Goal: Task Accomplishment & Management: Complete application form

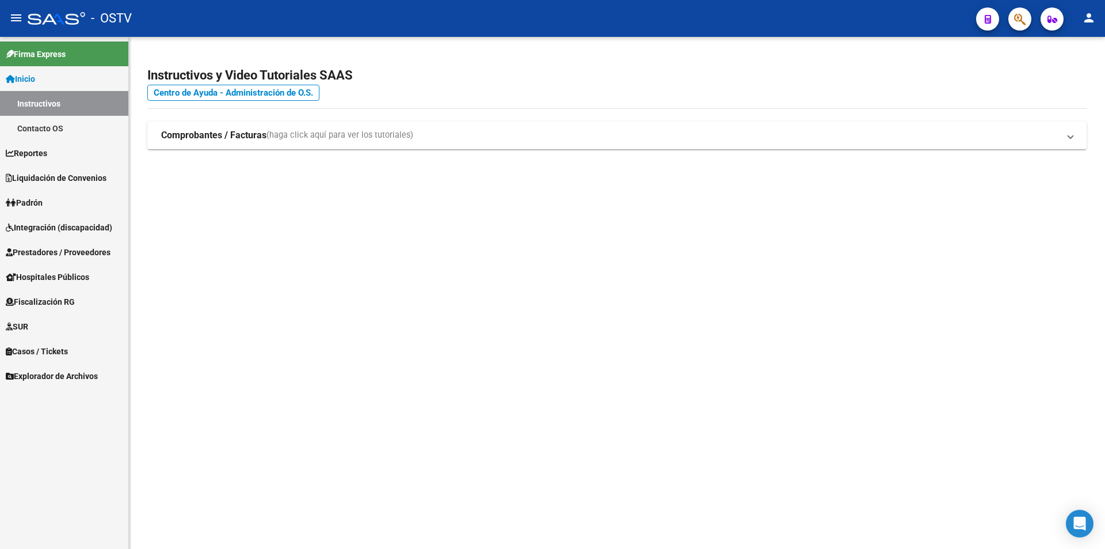
click at [69, 254] on span "Prestadores / Proveedores" at bounding box center [58, 252] width 105 height 13
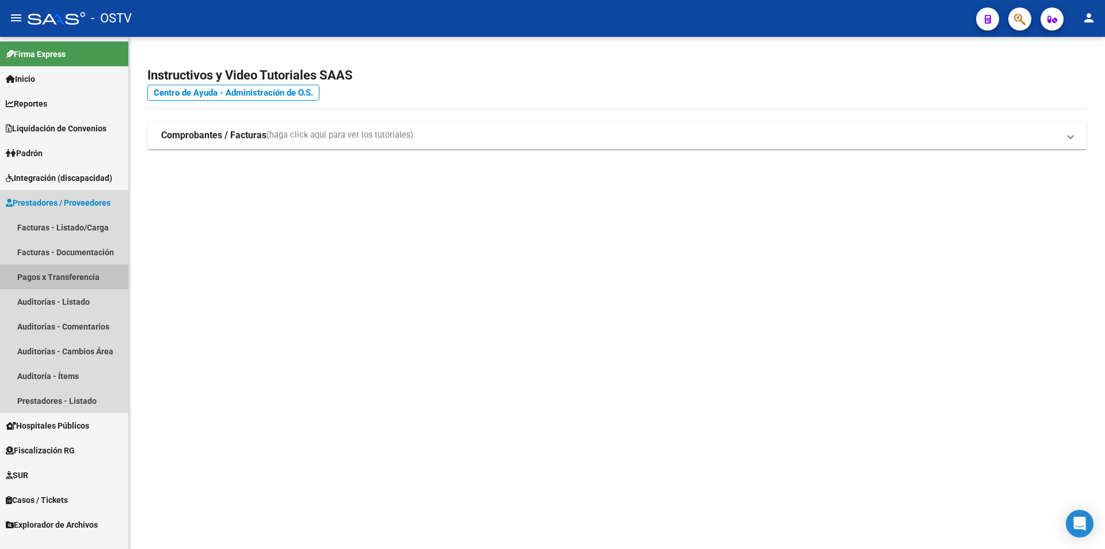
click at [73, 272] on link "Pagos x Transferencia" at bounding box center [64, 276] width 128 height 25
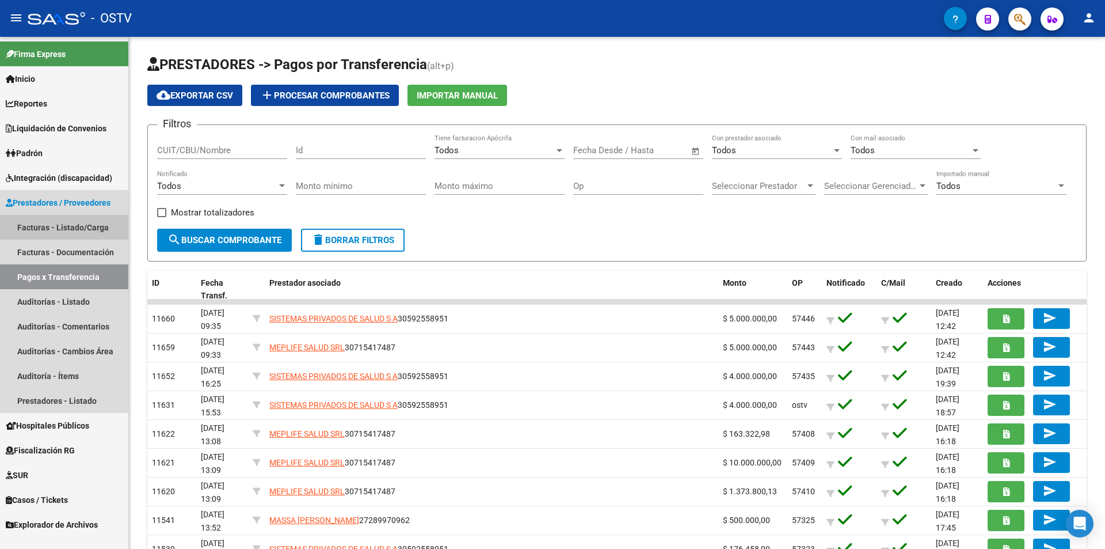
click at [61, 224] on link "Facturas - Listado/Carga" at bounding box center [64, 227] width 128 height 25
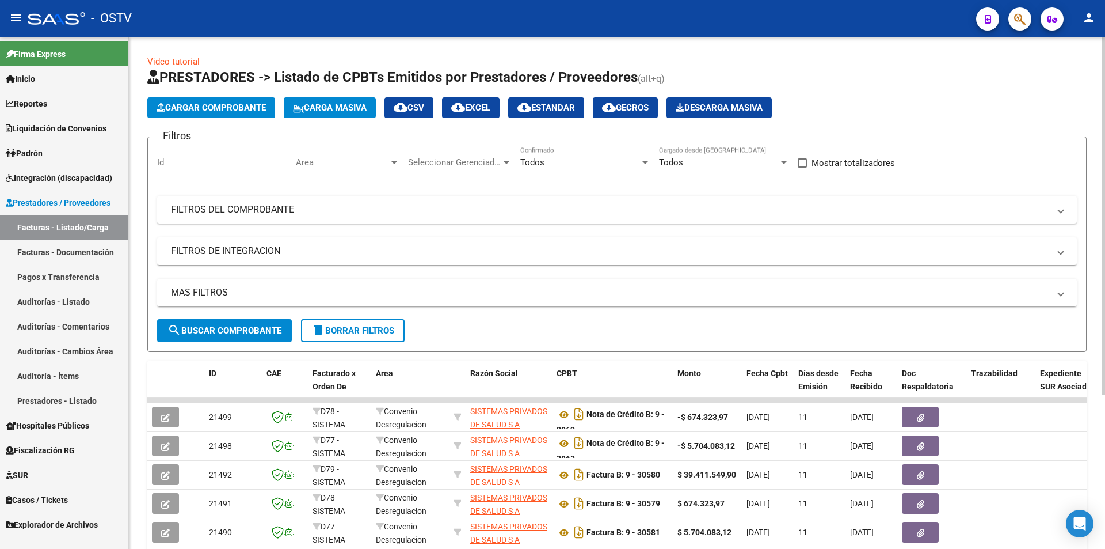
click at [238, 331] on span "search Buscar Comprobante" at bounding box center [224, 330] width 114 height 10
click at [252, 210] on mat-panel-title "FILTROS DEL COMPROBANTE" at bounding box center [610, 209] width 878 height 13
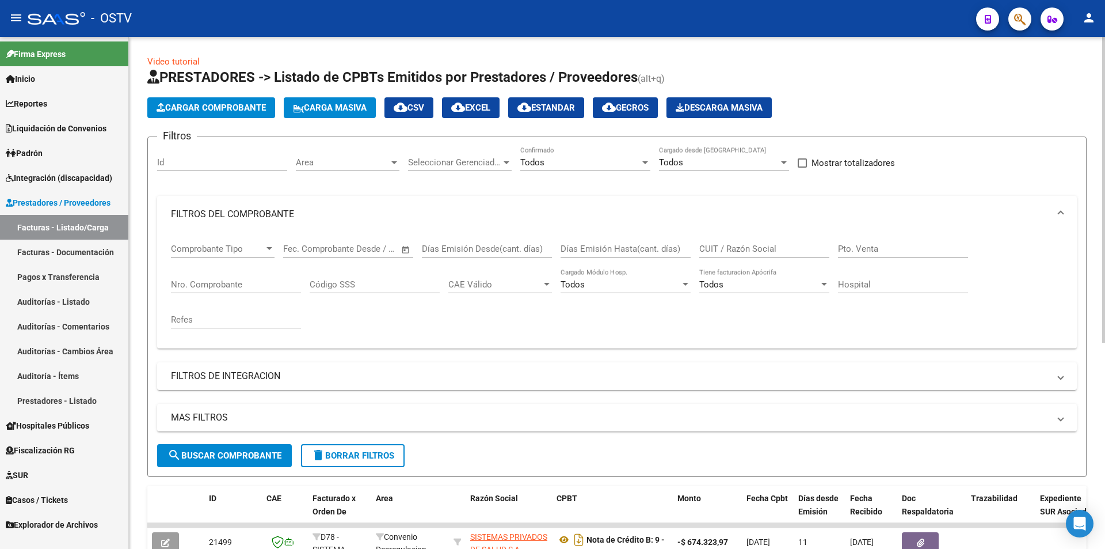
click at [724, 245] on input "CUIT / Razón Social" at bounding box center [764, 248] width 130 height 10
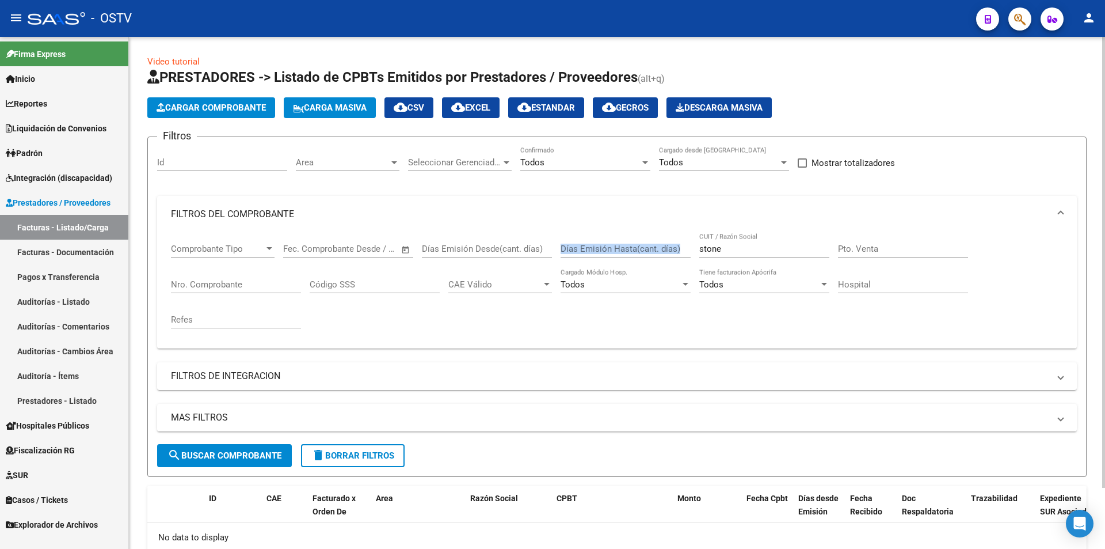
drag, startPoint x: 734, startPoint y: 254, endPoint x: 563, endPoint y: 254, distance: 171.5
click at [572, 254] on div "Comprobante Tipo Comprobante Tipo Fecha inicio – Fecha fin Fec. Comprobante Des…" at bounding box center [617, 286] width 892 height 106
click at [718, 253] on input "stone" at bounding box center [764, 248] width 130 height 10
drag, startPoint x: 728, startPoint y: 249, endPoint x: 688, endPoint y: 243, distance: 40.7
click at [688, 243] on div "Comprobante Tipo Comprobante Tipo Fecha inicio – Fecha fin Fec. Comprobante Des…" at bounding box center [617, 286] width 892 height 106
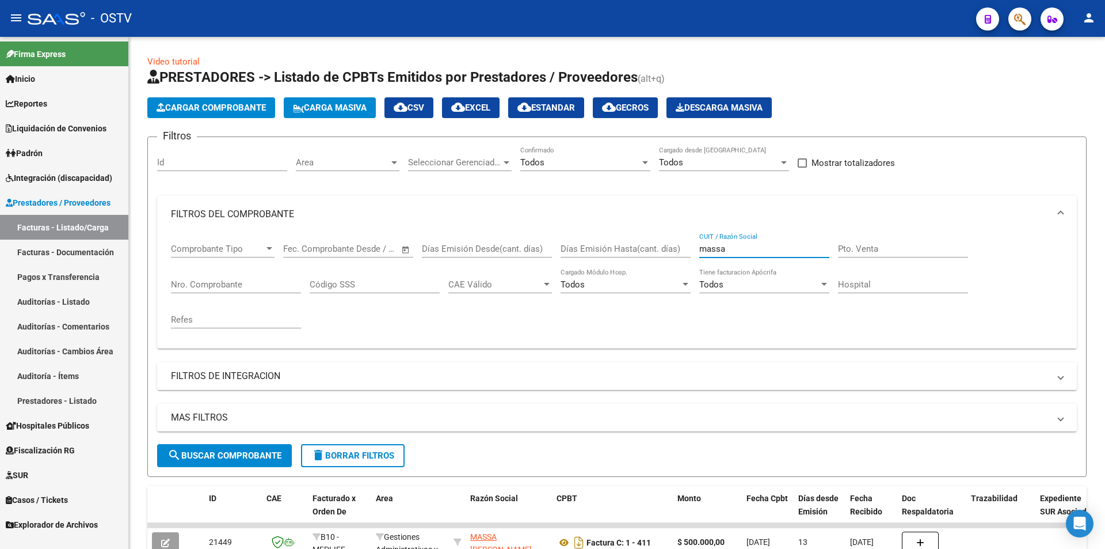
type input "massa"
click at [37, 148] on span "Padrón" at bounding box center [24, 153] width 37 height 13
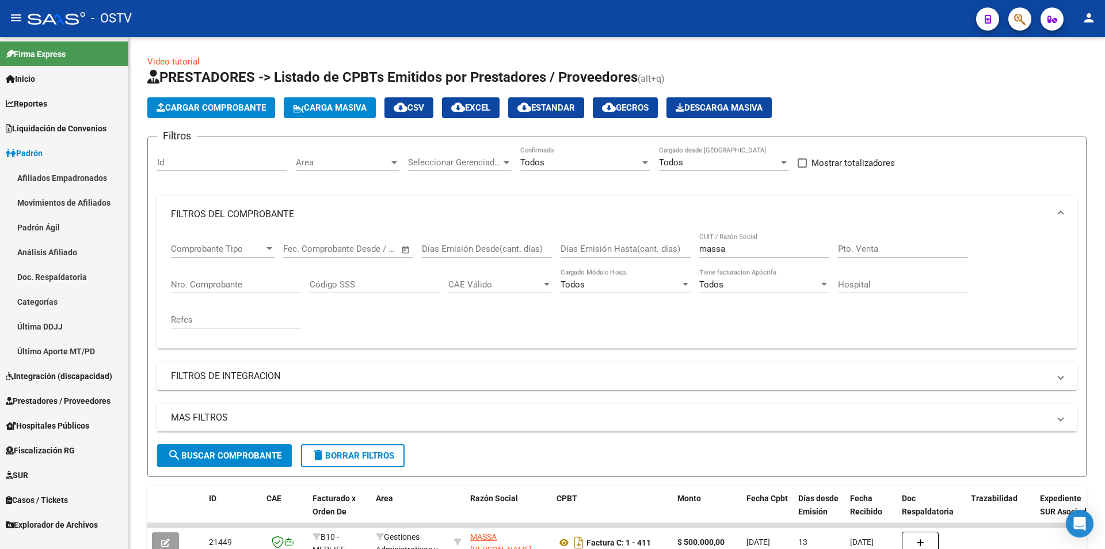
click at [56, 399] on span "Prestadores / Proveedores" at bounding box center [58, 400] width 105 height 13
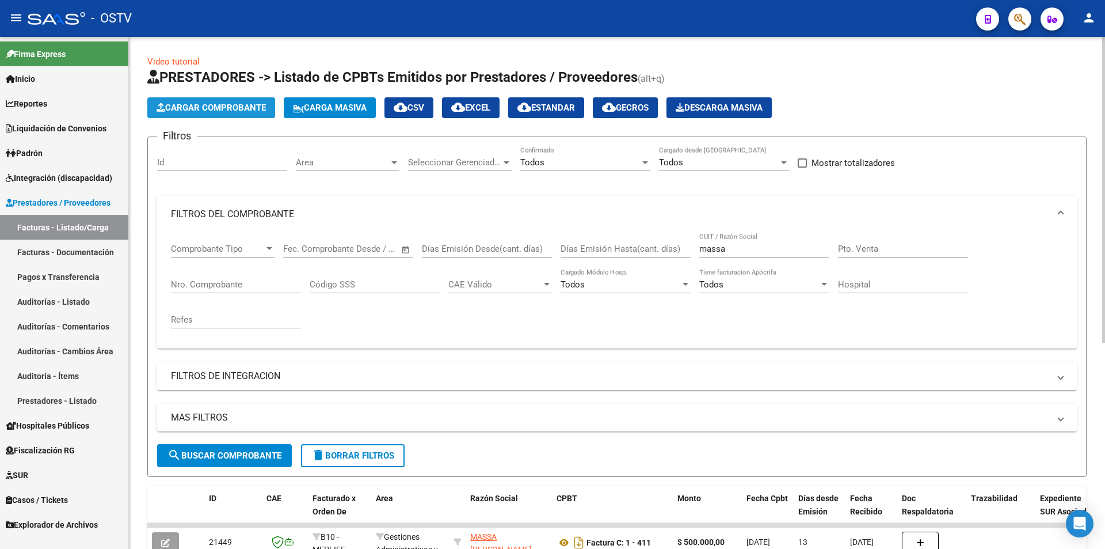
click at [226, 109] on span "Cargar Comprobante" at bounding box center [211, 107] width 109 height 10
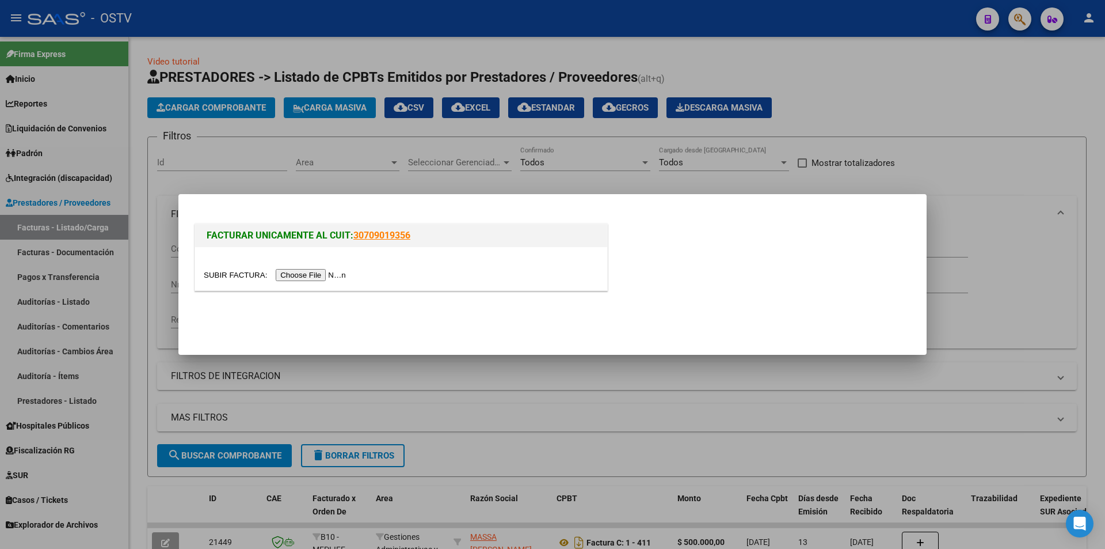
drag, startPoint x: 310, startPoint y: 272, endPoint x: 395, endPoint y: 254, distance: 87.0
click at [395, 254] on div at bounding box center [401, 268] width 412 height 43
drag, startPoint x: 436, startPoint y: 233, endPoint x: 389, endPoint y: 283, distance: 68.4
click at [355, 237] on h1 "FACTURAR UNICAMENTE AL CUIT: 30709019356" at bounding box center [401, 235] width 389 height 14
copy link "30709019356"
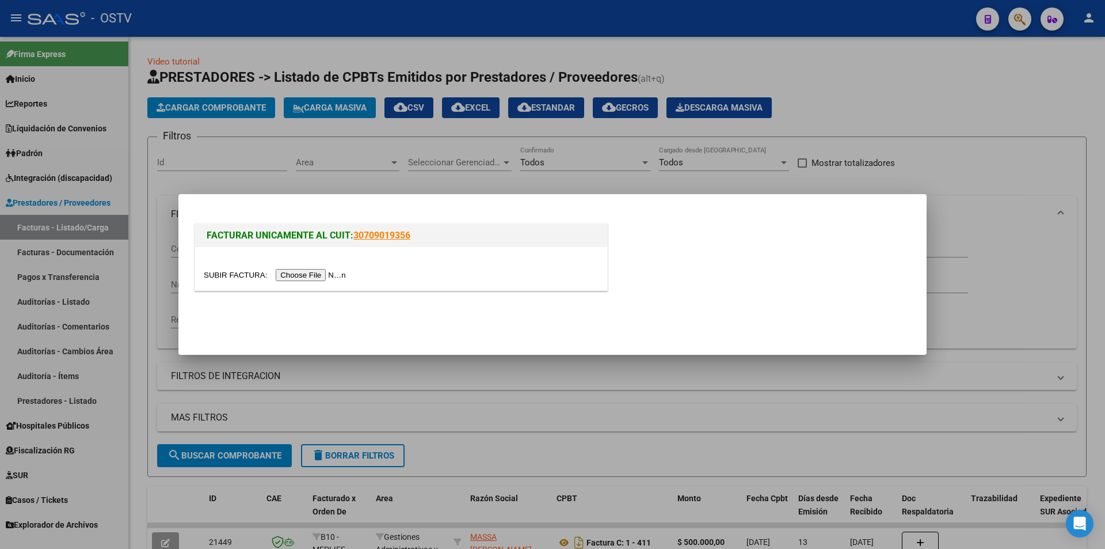
click at [311, 277] on input "file" at bounding box center [277, 275] width 146 height 12
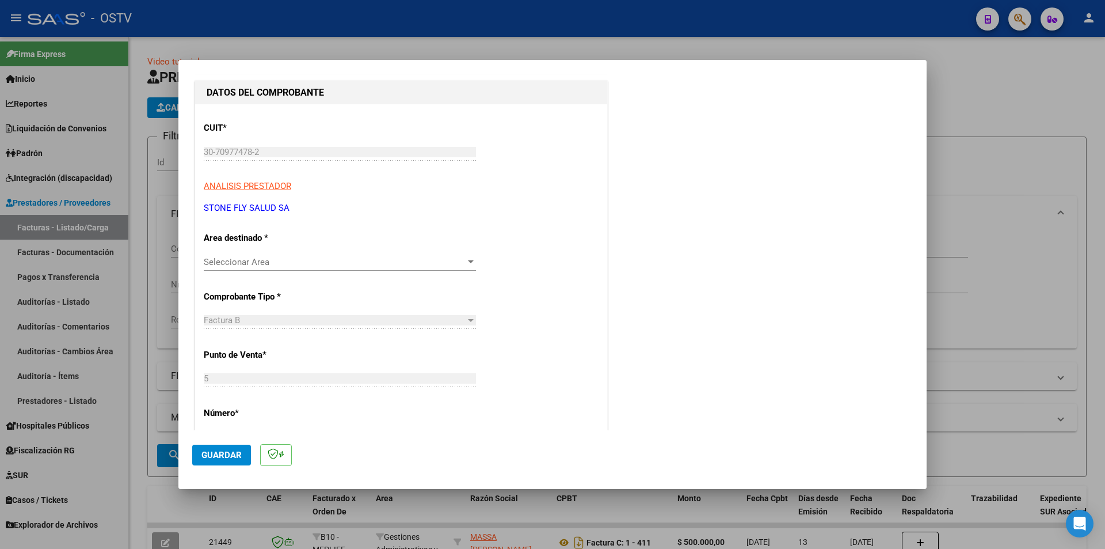
scroll to position [115, 0]
click at [265, 265] on span "Seleccionar Area" at bounding box center [335, 260] width 262 height 10
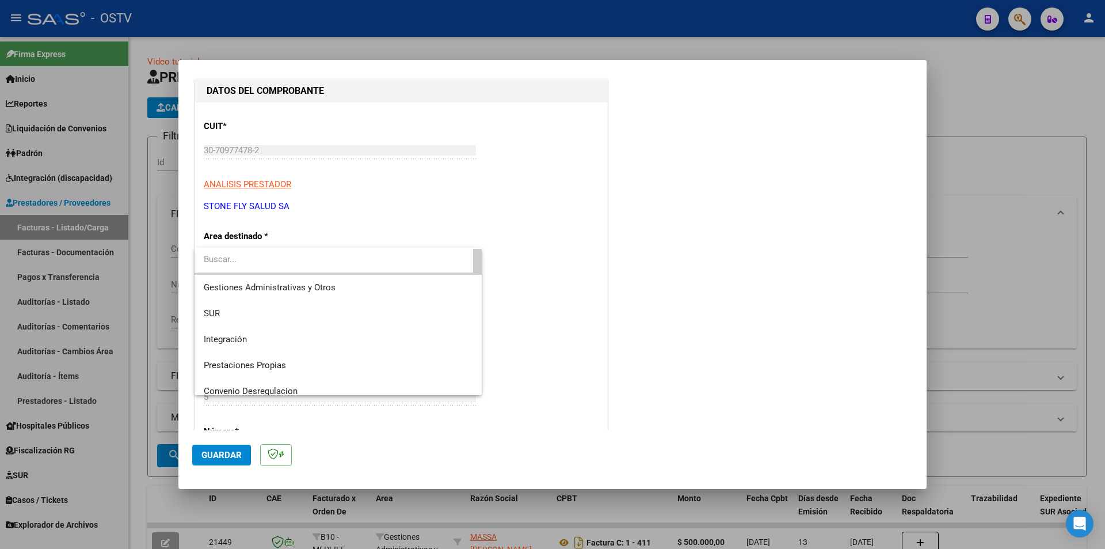
scroll to position [0, 0]
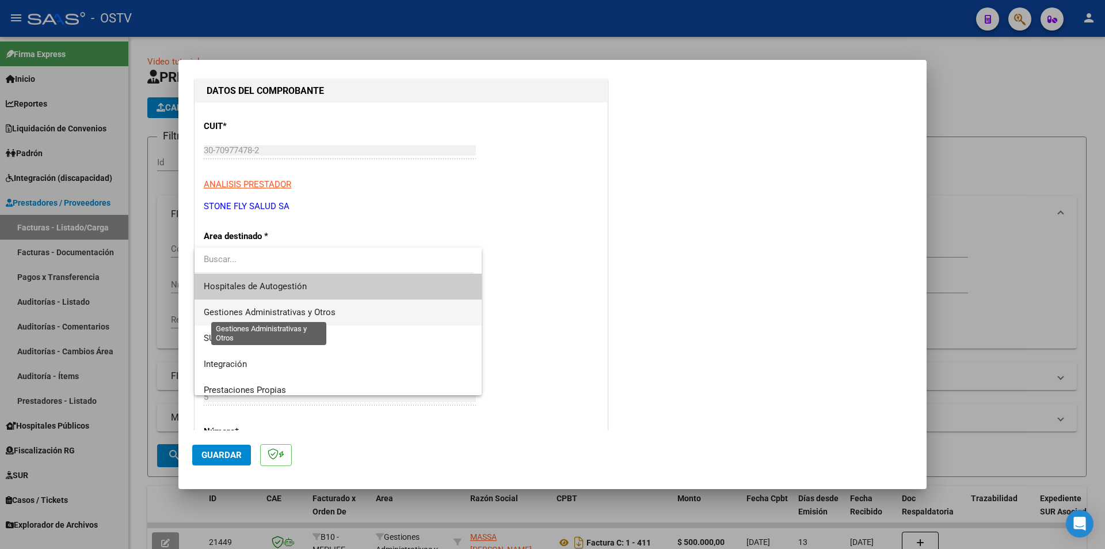
click at [326, 310] on span "Gestiones Administrativas y Otros" at bounding box center [270, 312] width 132 height 10
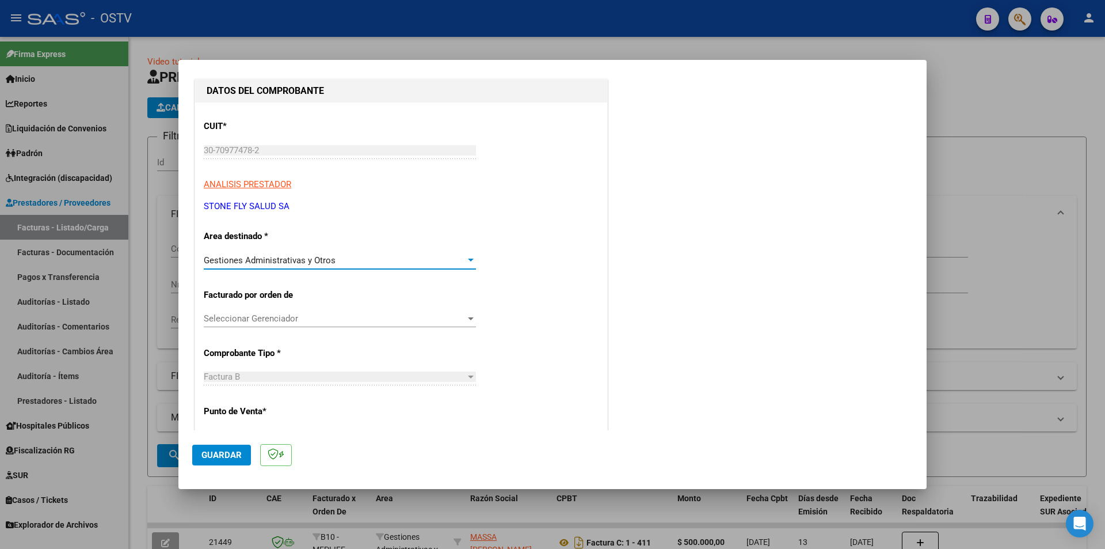
click at [273, 319] on span "Seleccionar Gerenciador" at bounding box center [335, 318] width 262 height 10
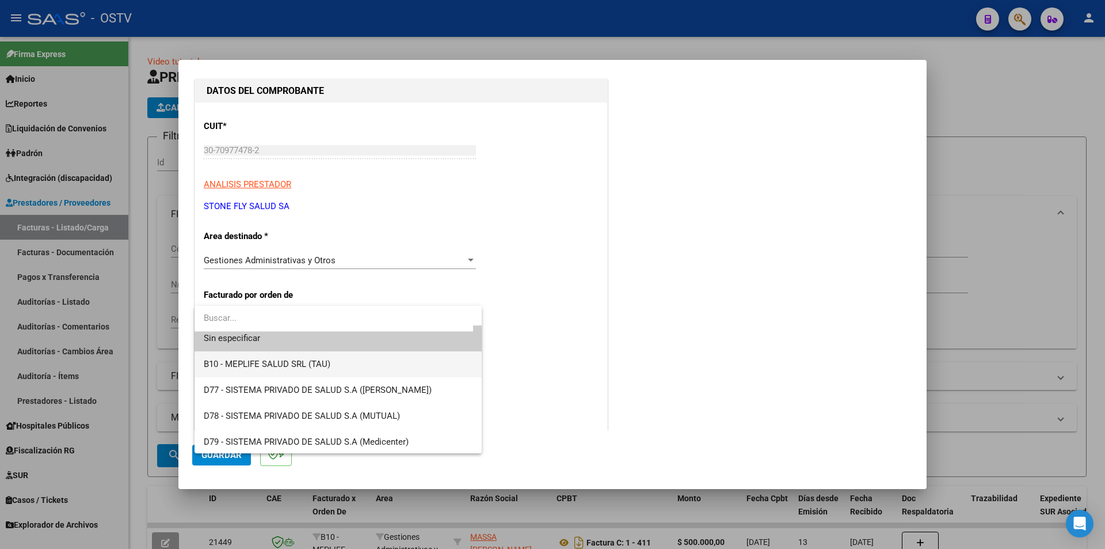
scroll to position [8, 0]
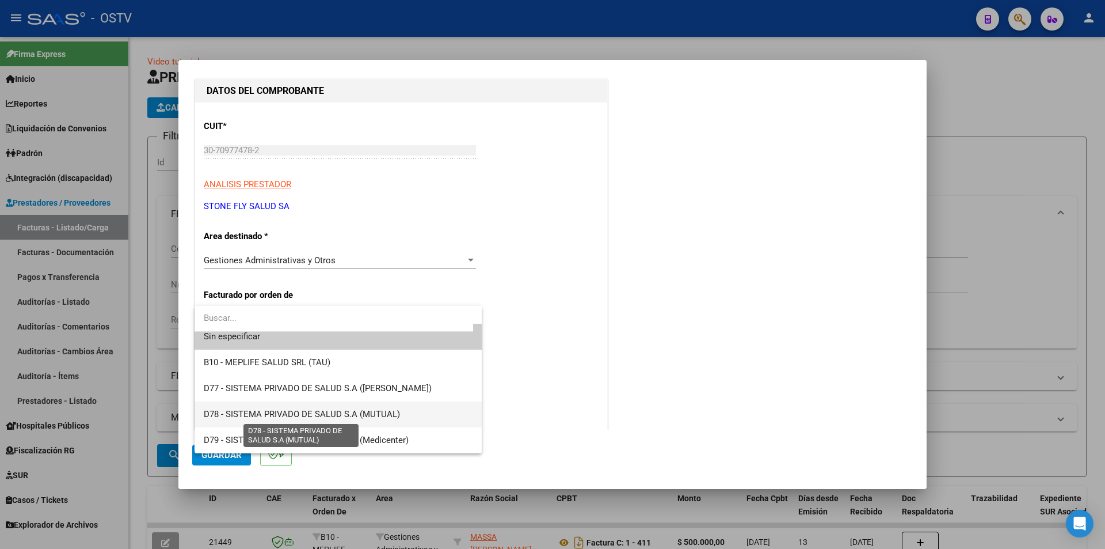
click at [394, 416] on span "D78 - SISTEMA PRIVADO DE SALUD S.A (MUTUAL)" at bounding box center [302, 414] width 196 height 10
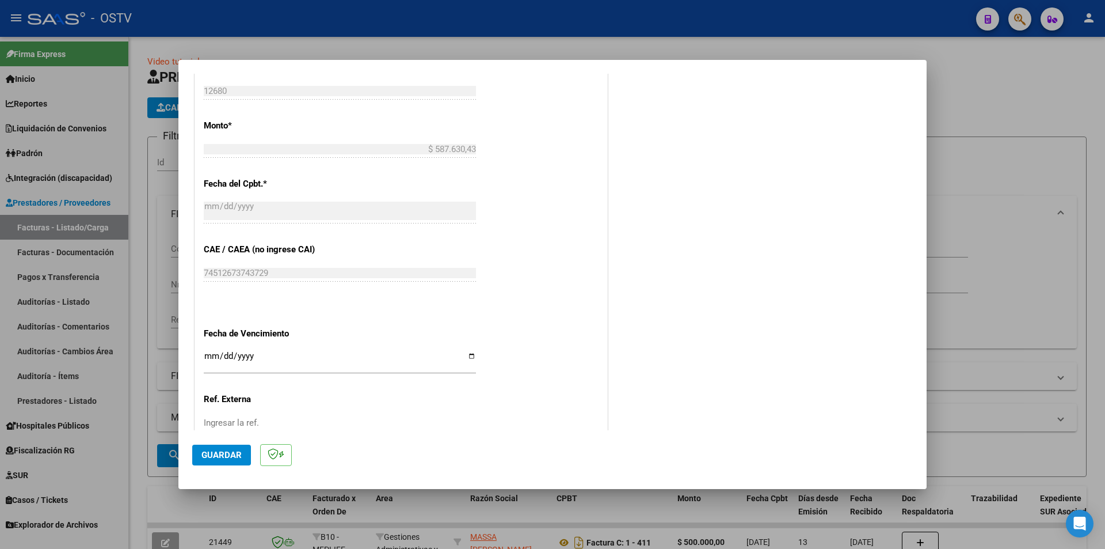
scroll to position [518, 0]
click at [205, 352] on input "Ingresar la fecha" at bounding box center [340, 360] width 272 height 18
type input "[DATE]"
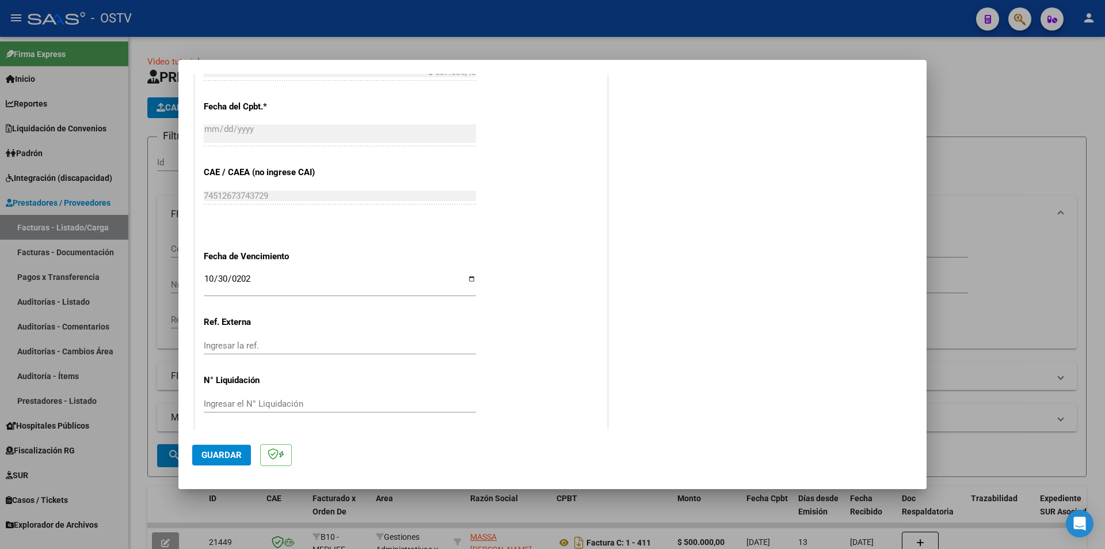
scroll to position [599, 0]
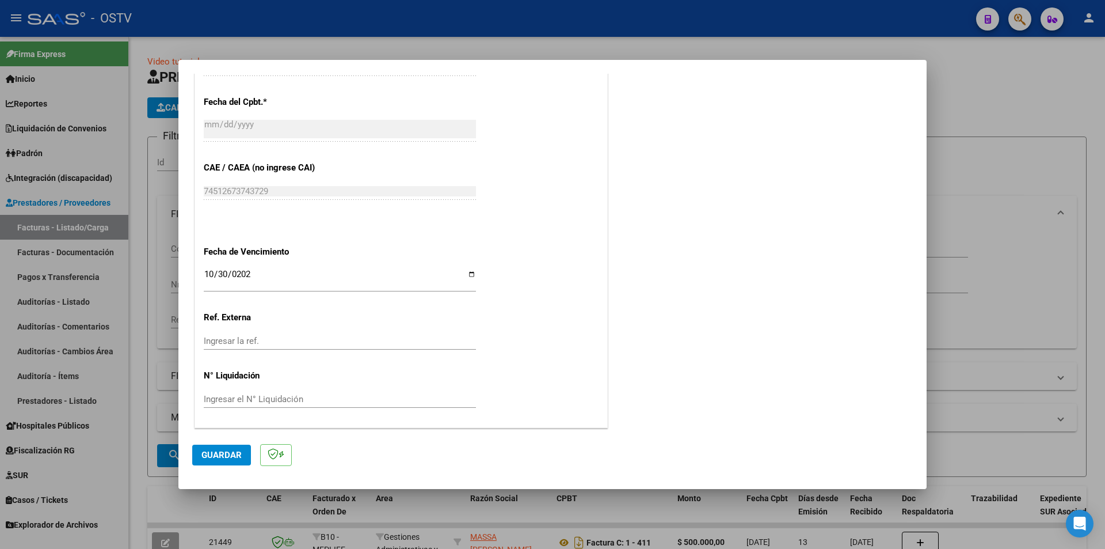
click at [286, 403] on input "Ingresar el N° Liquidación" at bounding box center [340, 399] width 272 height 10
click at [228, 455] on span "Guardar" at bounding box center [221, 455] width 40 height 10
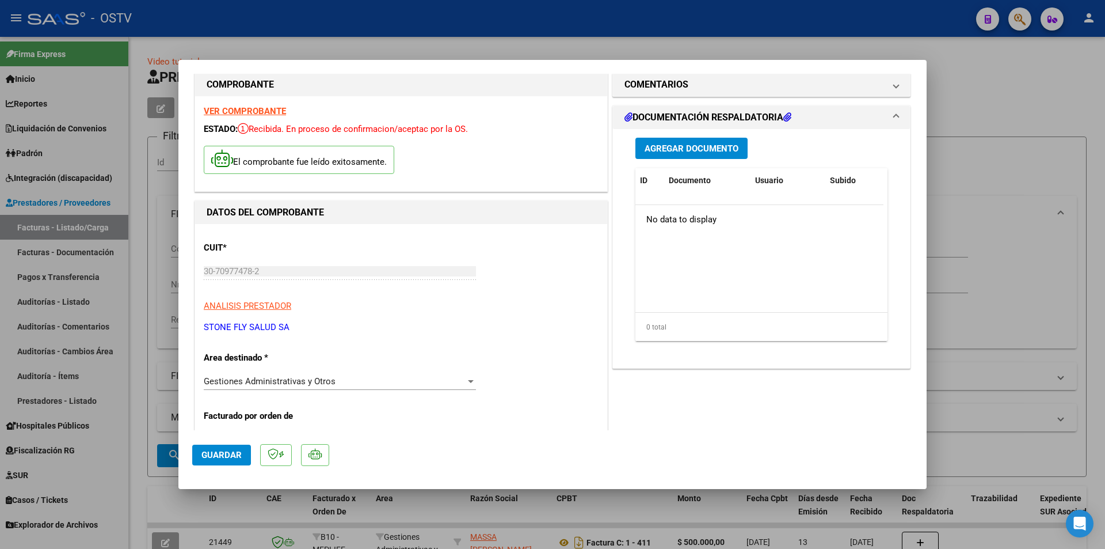
scroll to position [0, 0]
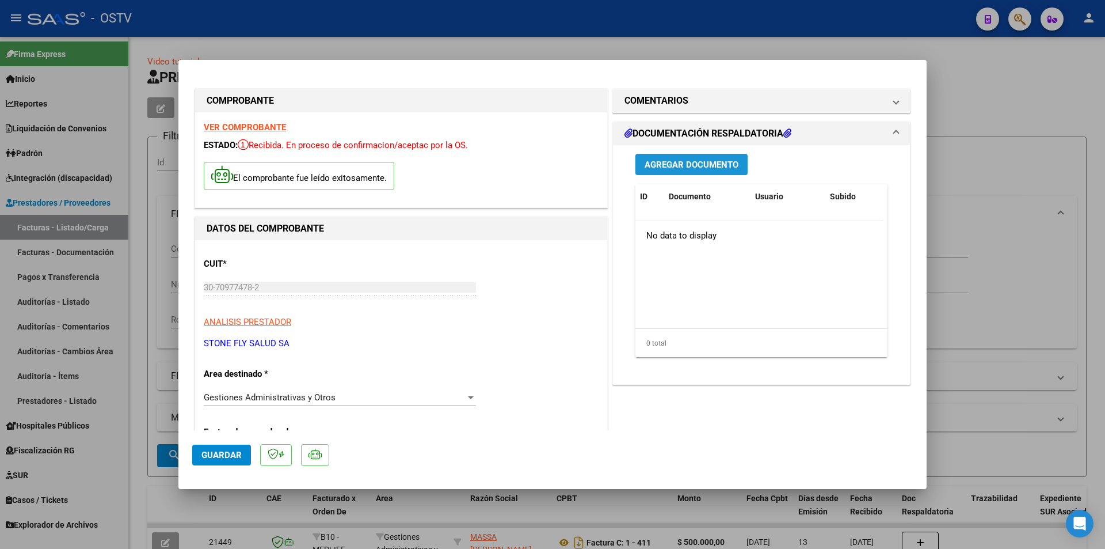
click at [665, 167] on span "Agregar Documento" at bounding box center [692, 164] width 94 height 10
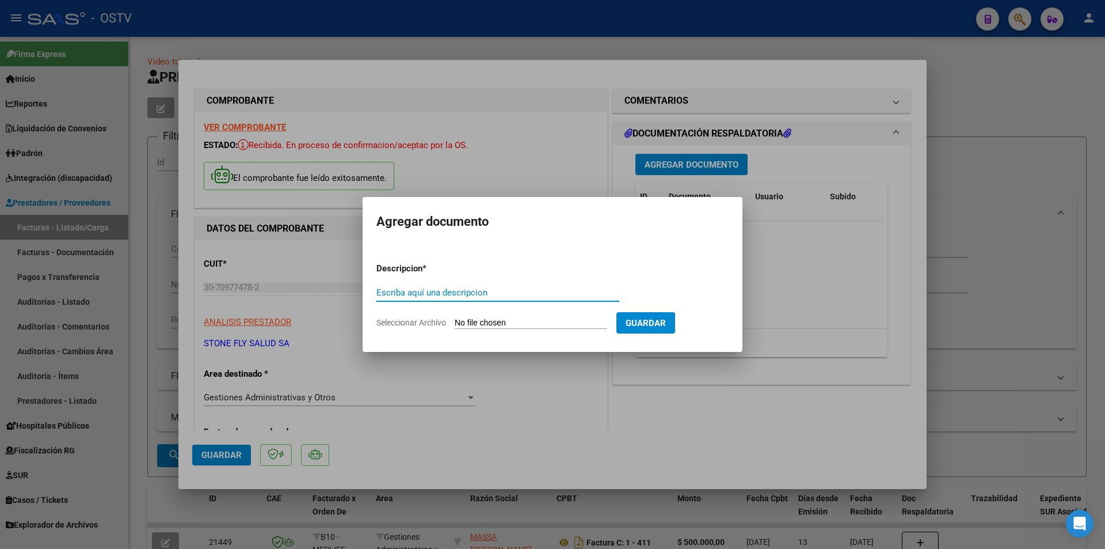
click at [489, 320] on input "Seleccionar Archivo" at bounding box center [531, 323] width 153 height 11
type input "C:\fakepath\Constancia CBU - STONE FLY (1).PDF"
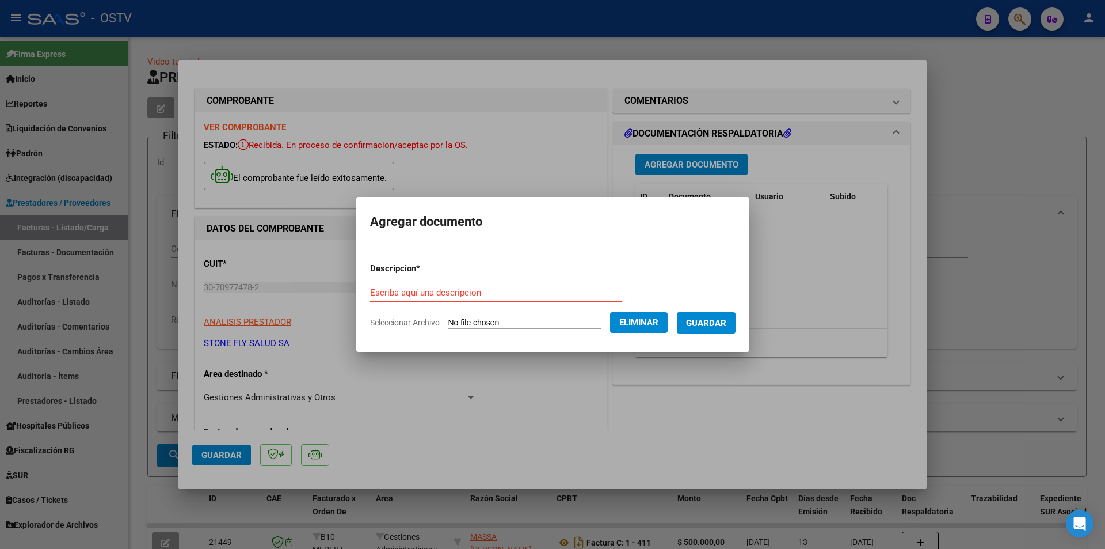
click at [460, 290] on input "Escriba aquí una descripcion" at bounding box center [496, 292] width 252 height 10
type input "Datos bancarios"
click at [705, 322] on span "Guardar" at bounding box center [706, 323] width 40 height 10
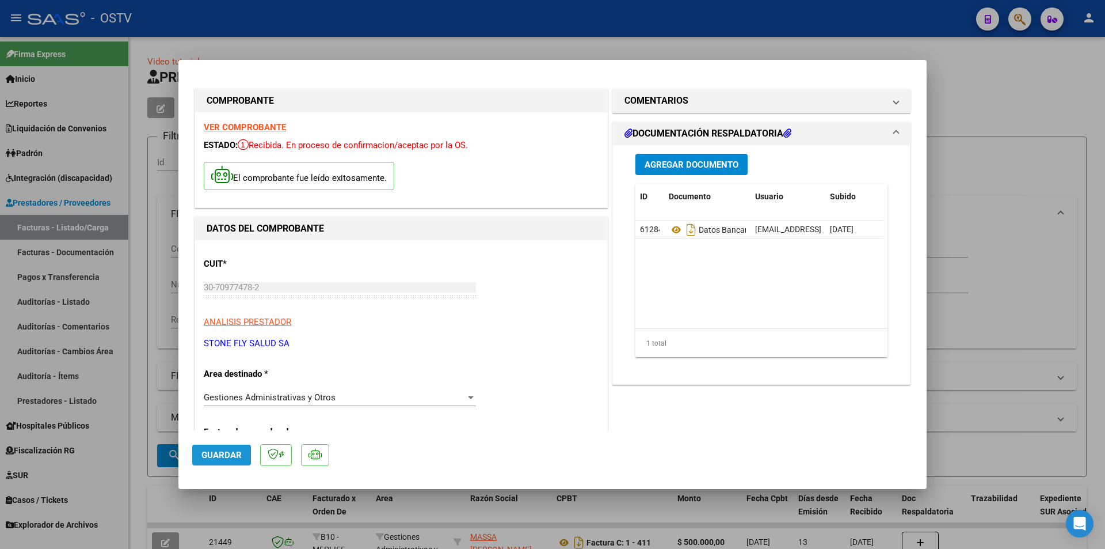
click at [224, 457] on span "Guardar" at bounding box center [221, 455] width 40 height 10
click at [222, 451] on span "Guardar" at bounding box center [221, 455] width 40 height 10
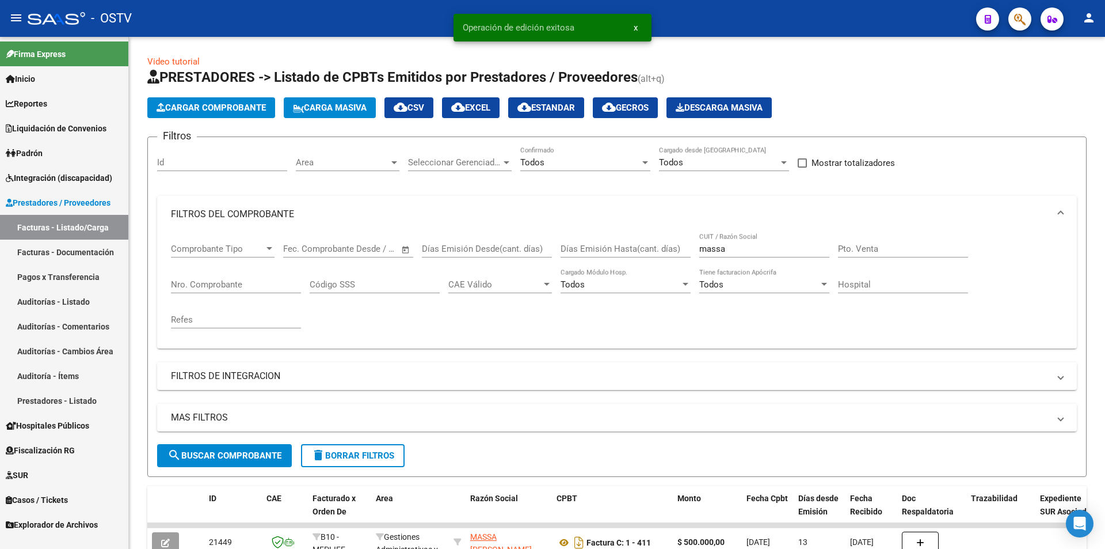
click at [61, 276] on link "Pagos x Transferencia" at bounding box center [64, 276] width 128 height 25
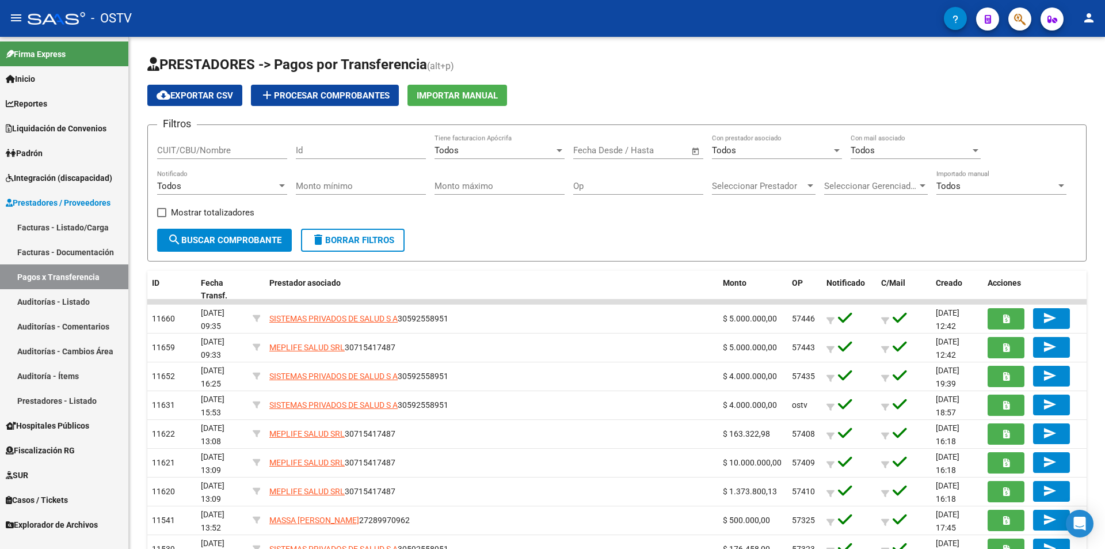
click at [68, 226] on link "Facturas - Listado/Carga" at bounding box center [64, 227] width 128 height 25
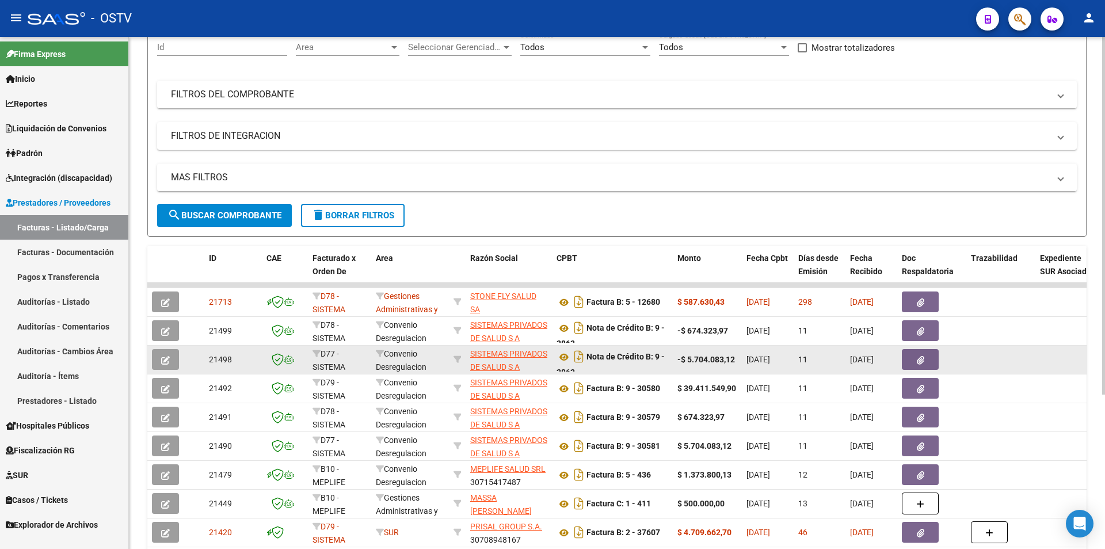
scroll to position [173, 0]
